Goal: Task Accomplishment & Management: Manage account settings

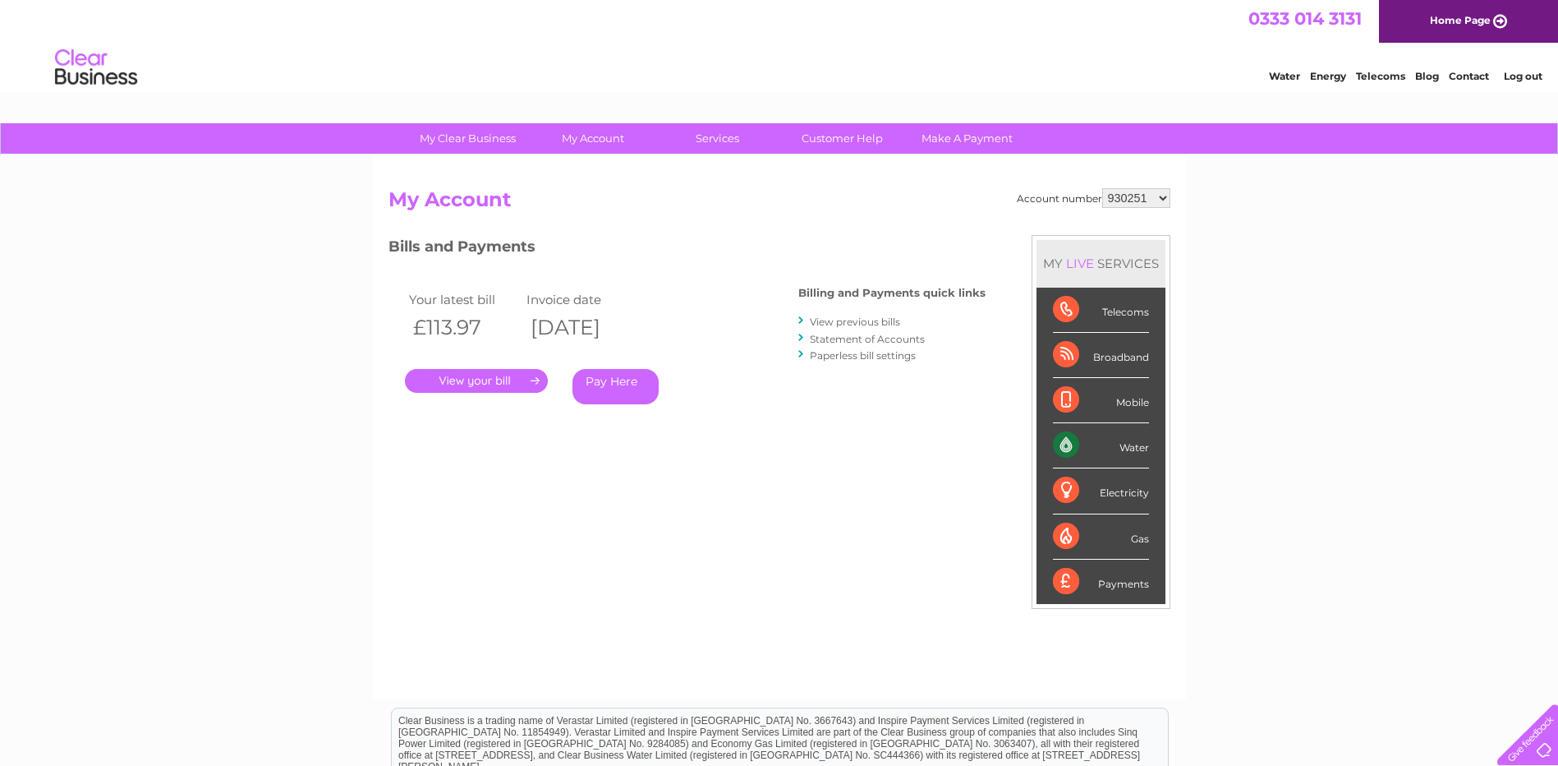
click at [1535, 78] on link "Log out" at bounding box center [1523, 76] width 39 height 12
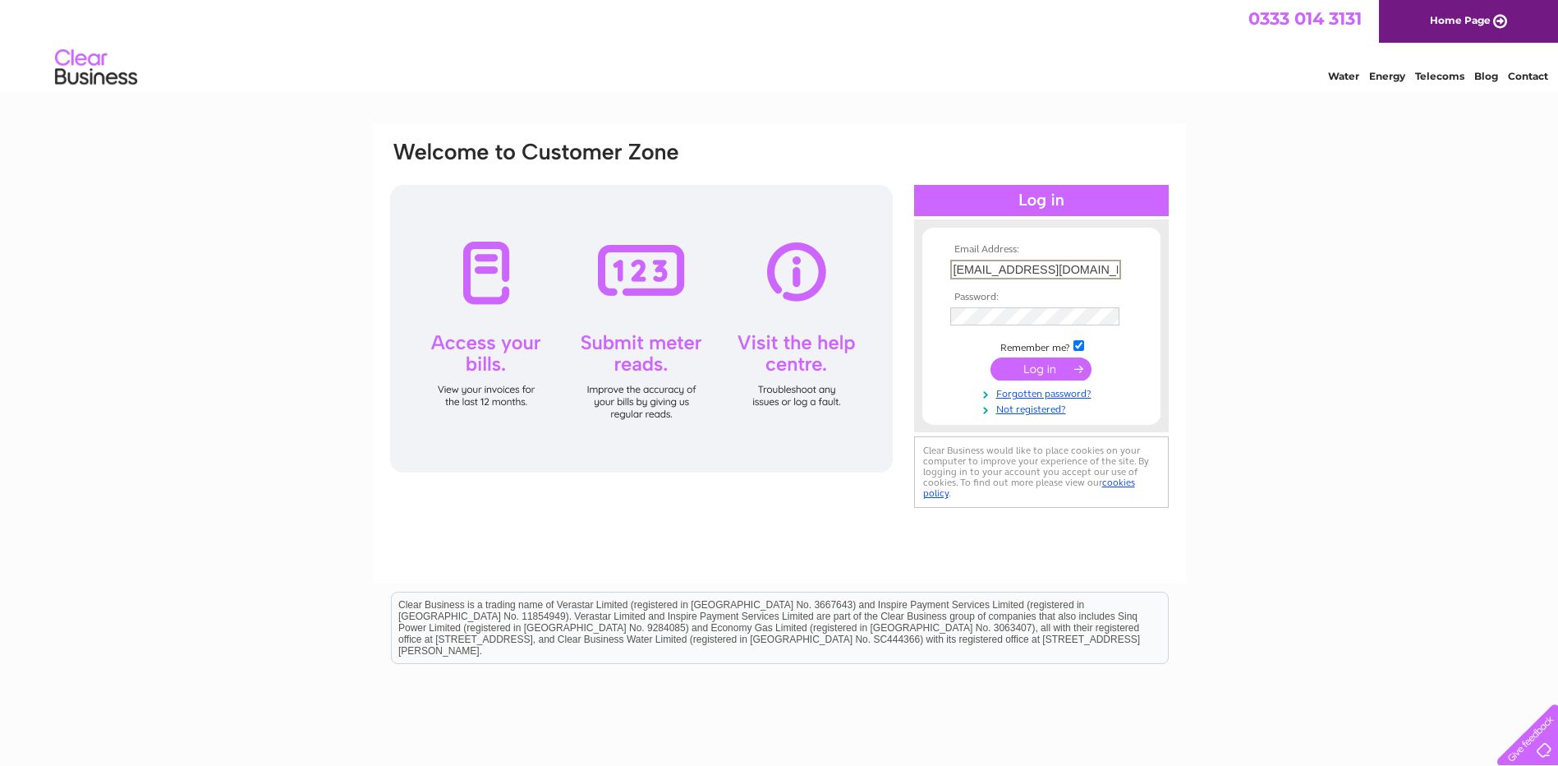
click at [1092, 268] on input "[EMAIL_ADDRESS][DOMAIN_NAME]" at bounding box center [1035, 270] width 171 height 20
type input "t"
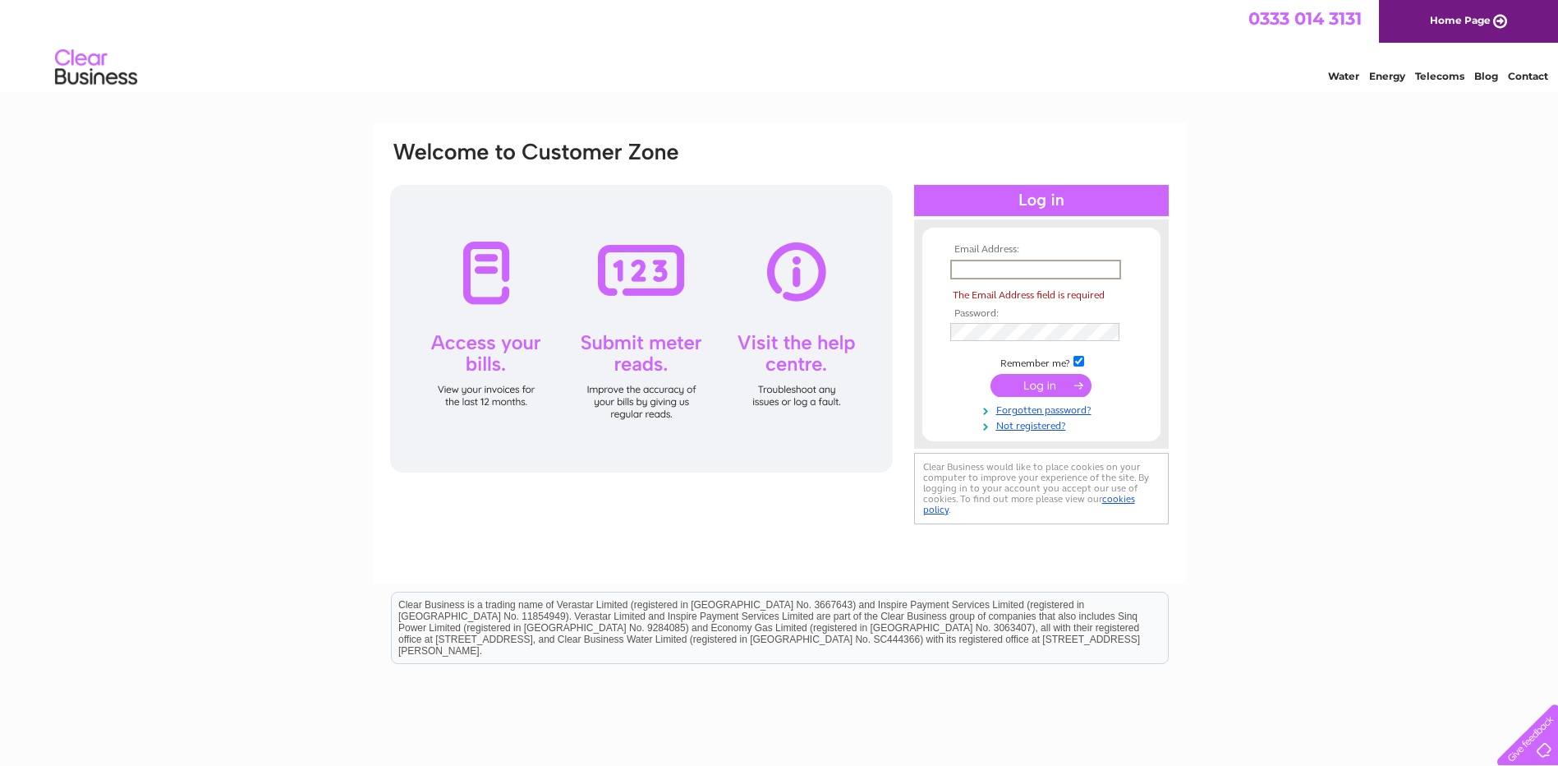
paste input "[EMAIL_ADDRESS][DOMAIN_NAME]"
type input "[EMAIL_ADDRESS][DOMAIN_NAME]"
click at [954, 383] on tbody "Email Address: [EMAIL_ADDRESS][DOMAIN_NAME] The Email Address field is required…" at bounding box center [1041, 338] width 191 height 188
click at [928, 439] on div "Email Address: [EMAIL_ADDRESS][DOMAIN_NAME] Password: The Password field is req…" at bounding box center [1041, 356] width 255 height 343
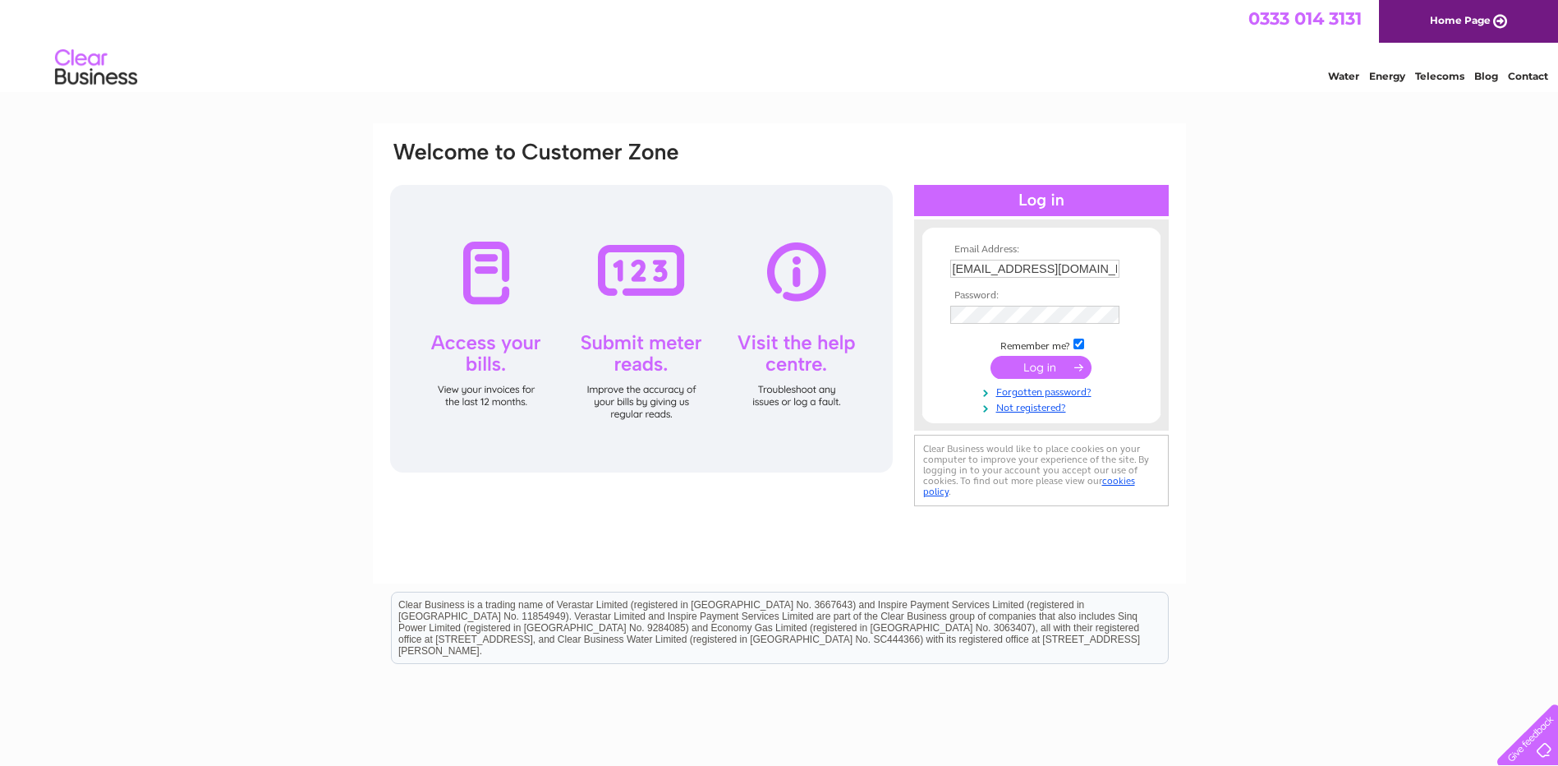
click at [1006, 370] on input "submit" at bounding box center [1041, 367] width 101 height 23
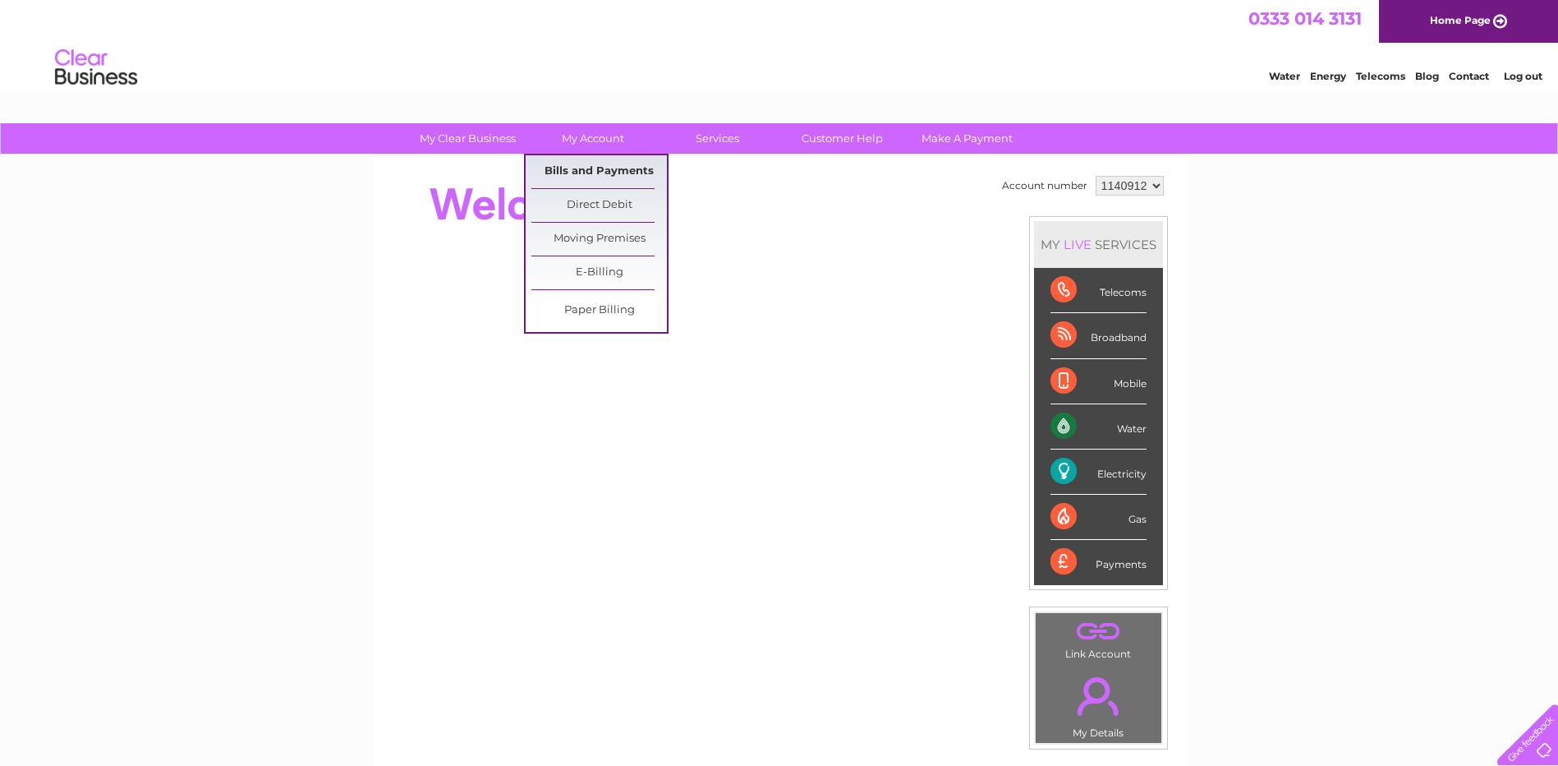
click at [597, 169] on link "Bills and Payments" at bounding box center [599, 171] width 136 height 33
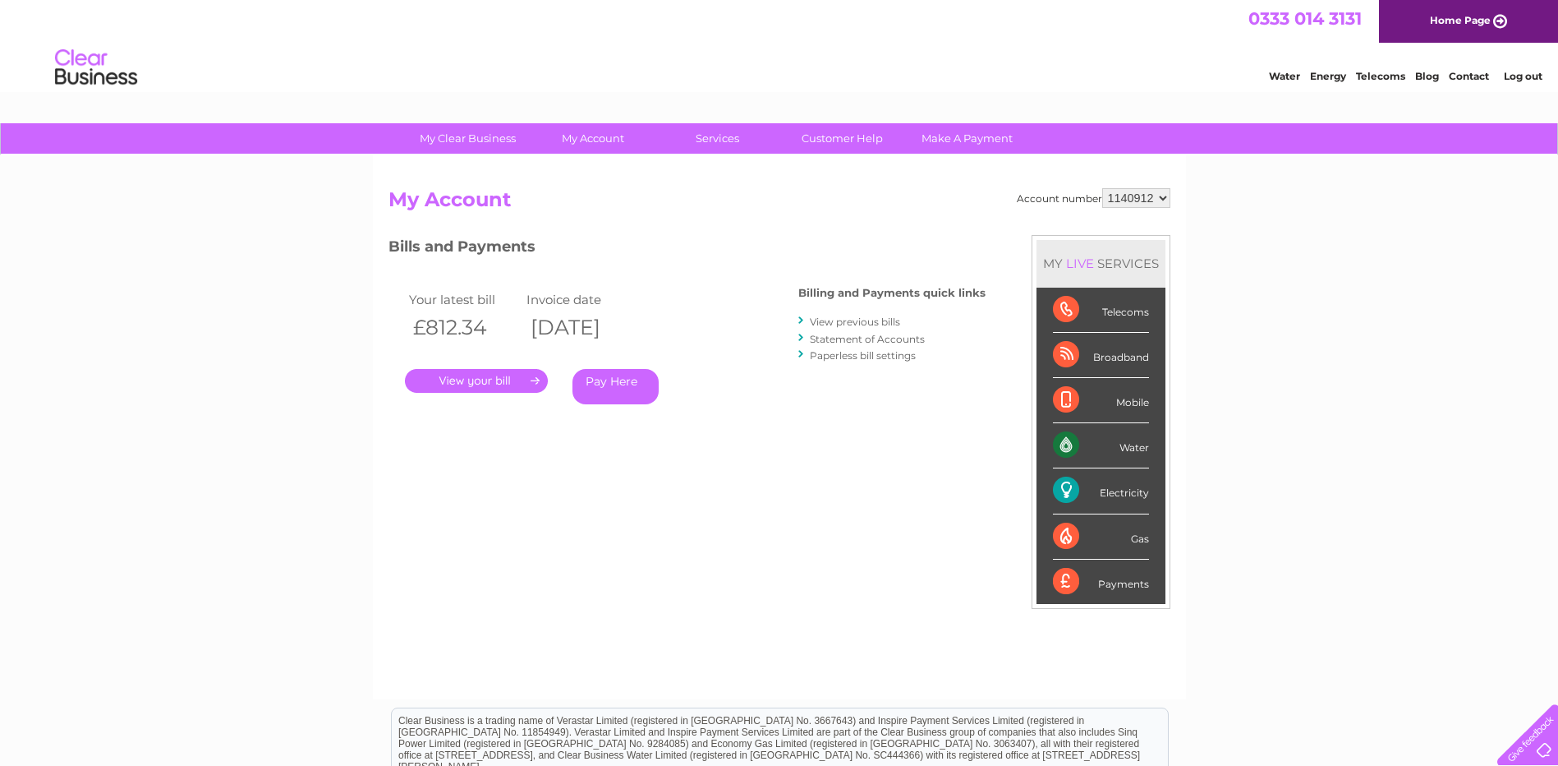
click at [859, 319] on link "View previous bills" at bounding box center [855, 321] width 90 height 12
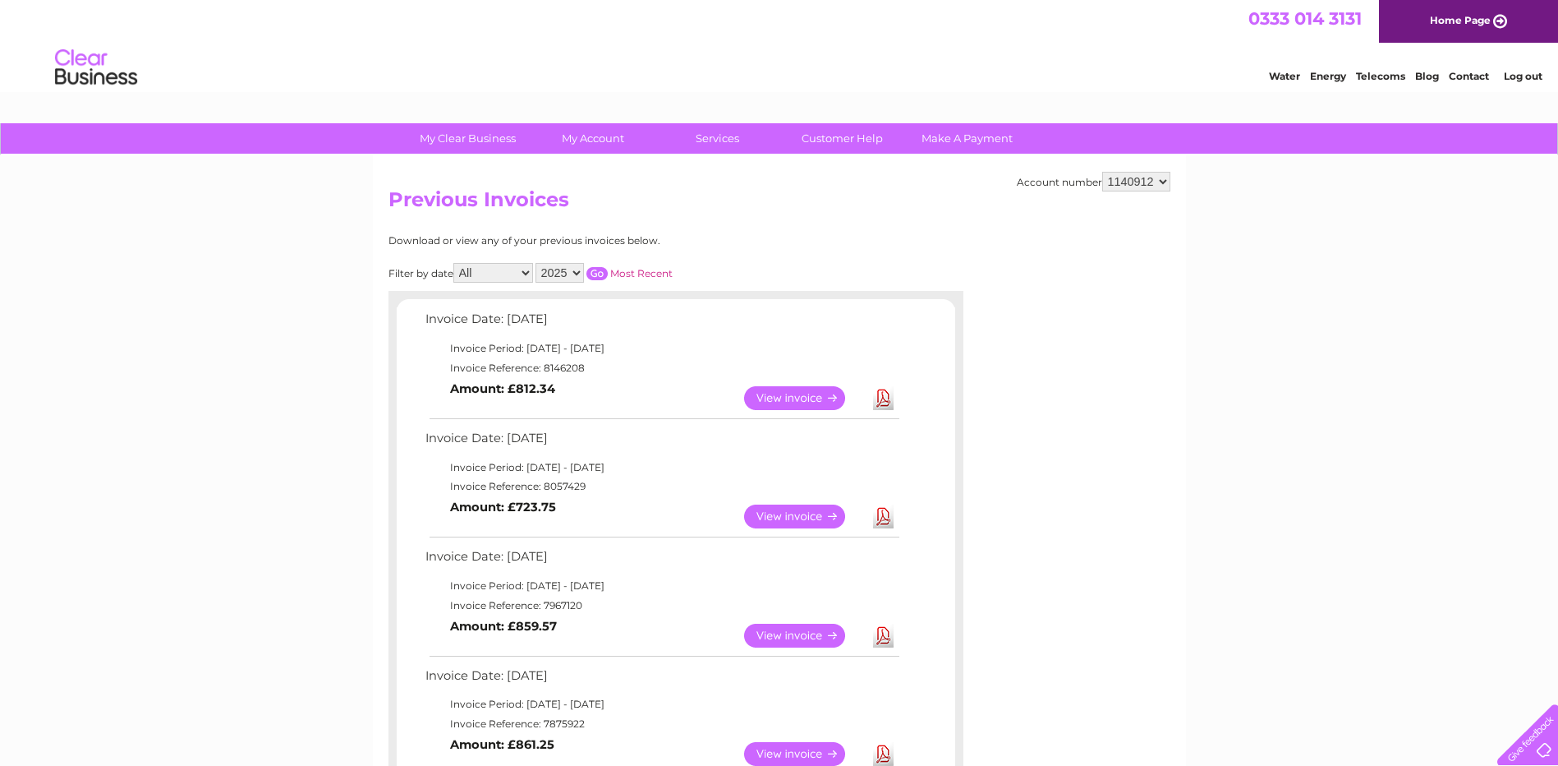
click at [882, 640] on link "Download" at bounding box center [883, 635] width 21 height 24
